Goal: Contribute content: Add original content to the website for others to see

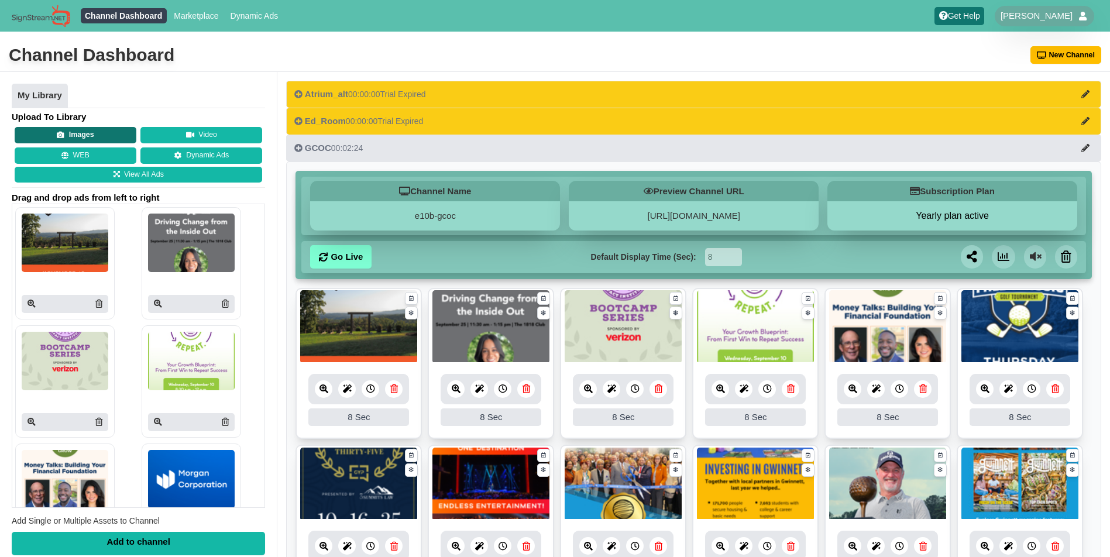
click at [88, 132] on button "Images" at bounding box center [76, 135] width 122 height 16
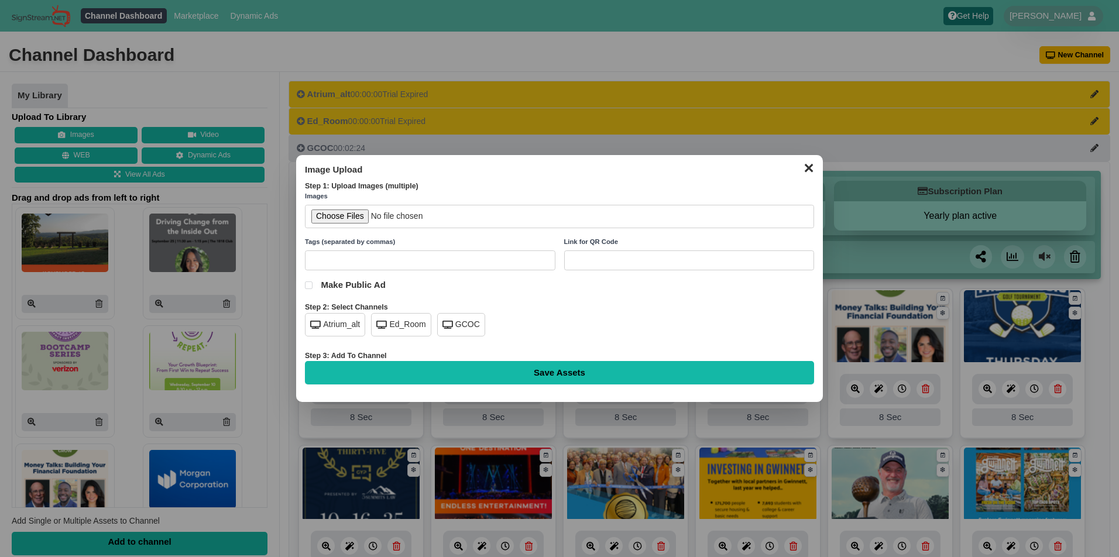
click at [466, 324] on div "GCOC" at bounding box center [461, 324] width 48 height 23
click at [336, 217] on input "file" at bounding box center [559, 217] width 509 height 24
type input "C:\fakepath\the-nett-sept.png"
click at [542, 373] on input "Save Assets" at bounding box center [559, 372] width 509 height 23
type input "Saving..."
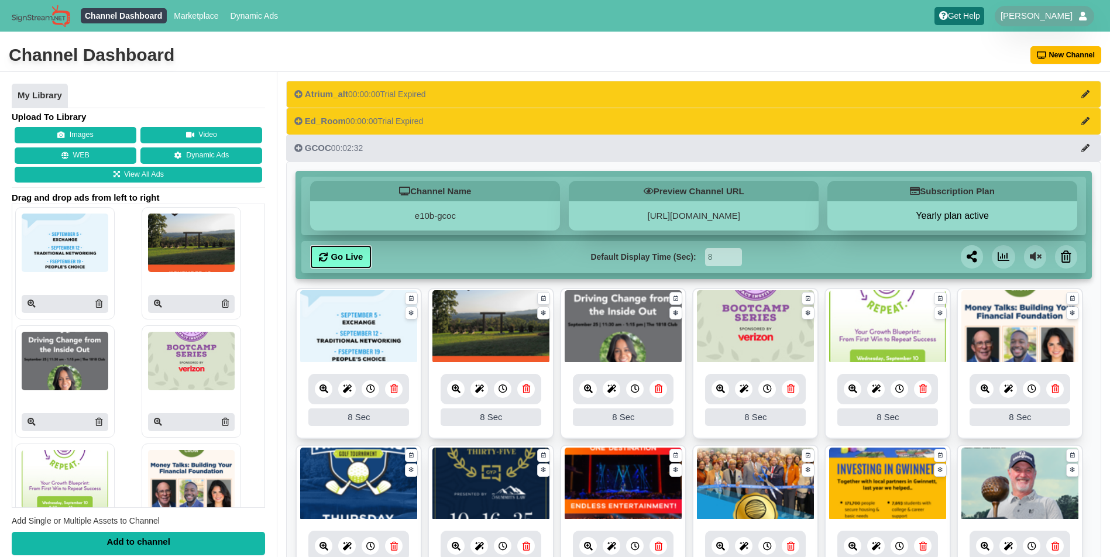
click at [356, 259] on link "Go Live" at bounding box center [340, 256] width 61 height 23
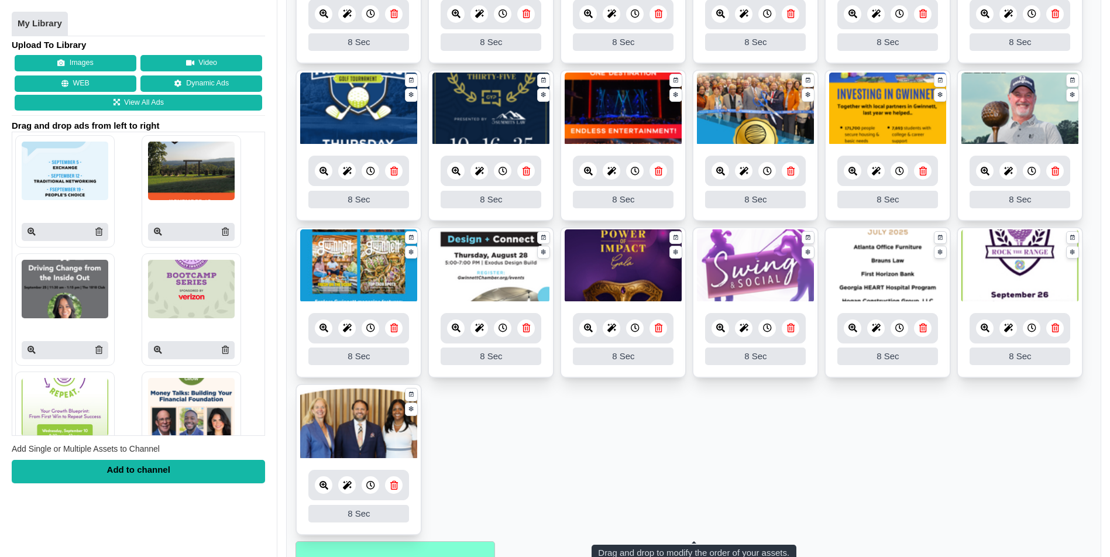
scroll to position [458, 0]
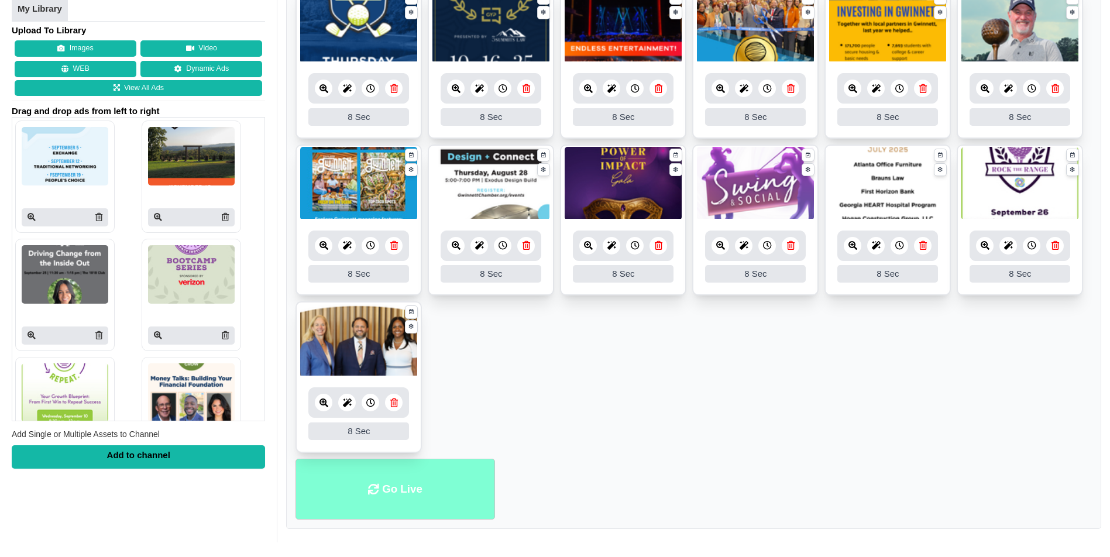
click at [420, 476] on li "Go Live" at bounding box center [395, 489] width 199 height 61
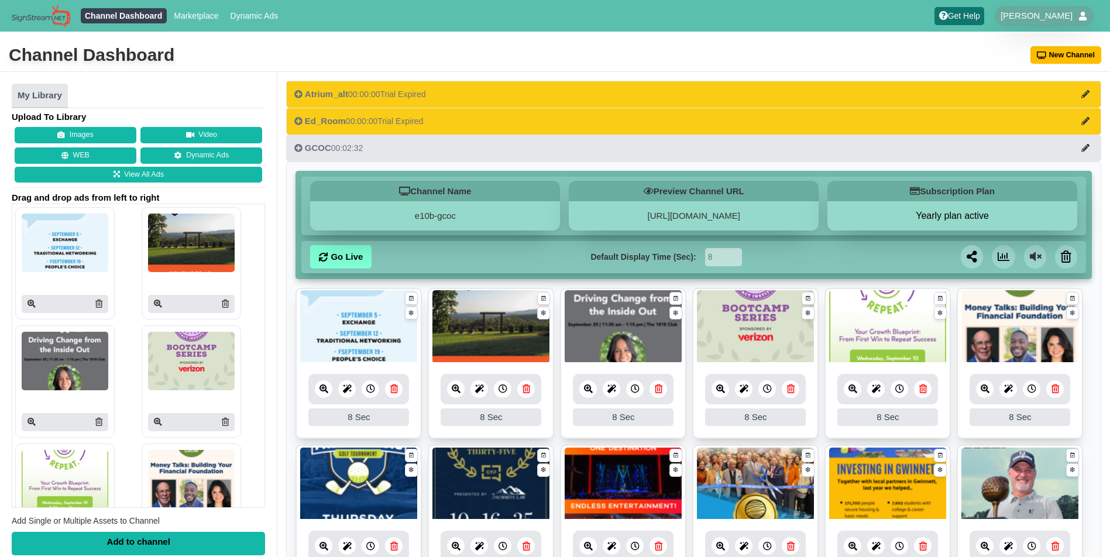
scroll to position [458, 0]
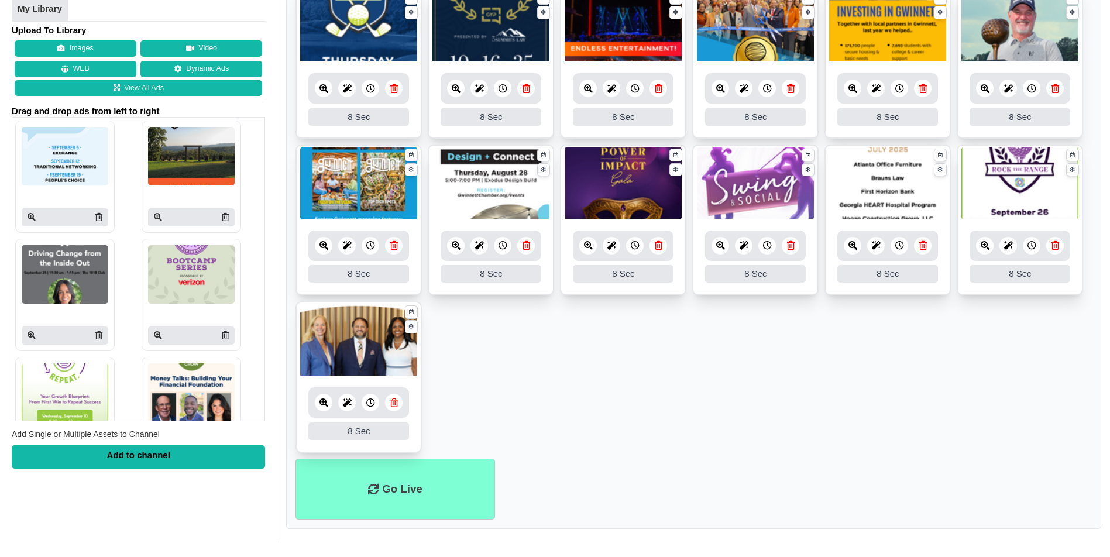
click at [459, 484] on li "Go Live" at bounding box center [395, 489] width 199 height 61
